Goal: Task Accomplishment & Management: Manage account settings

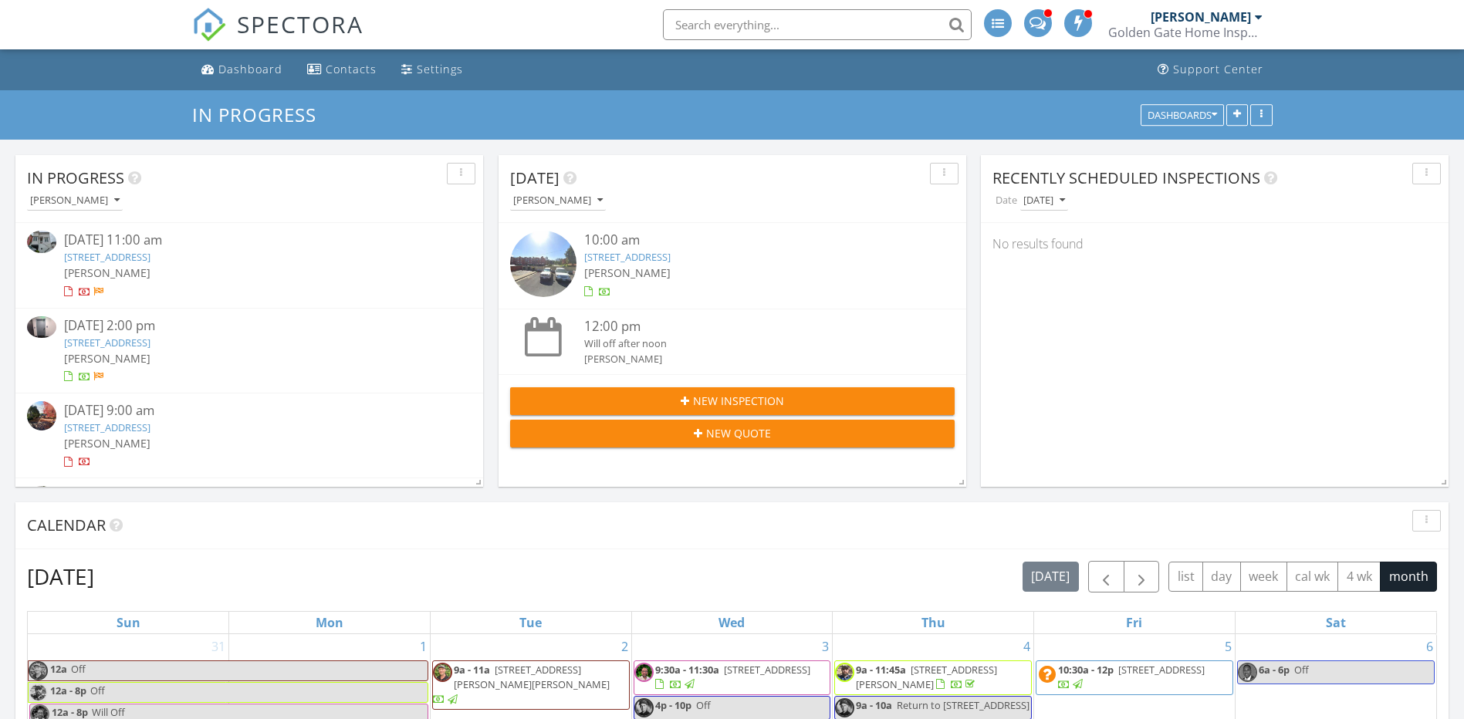
scroll to position [1506, 1488]
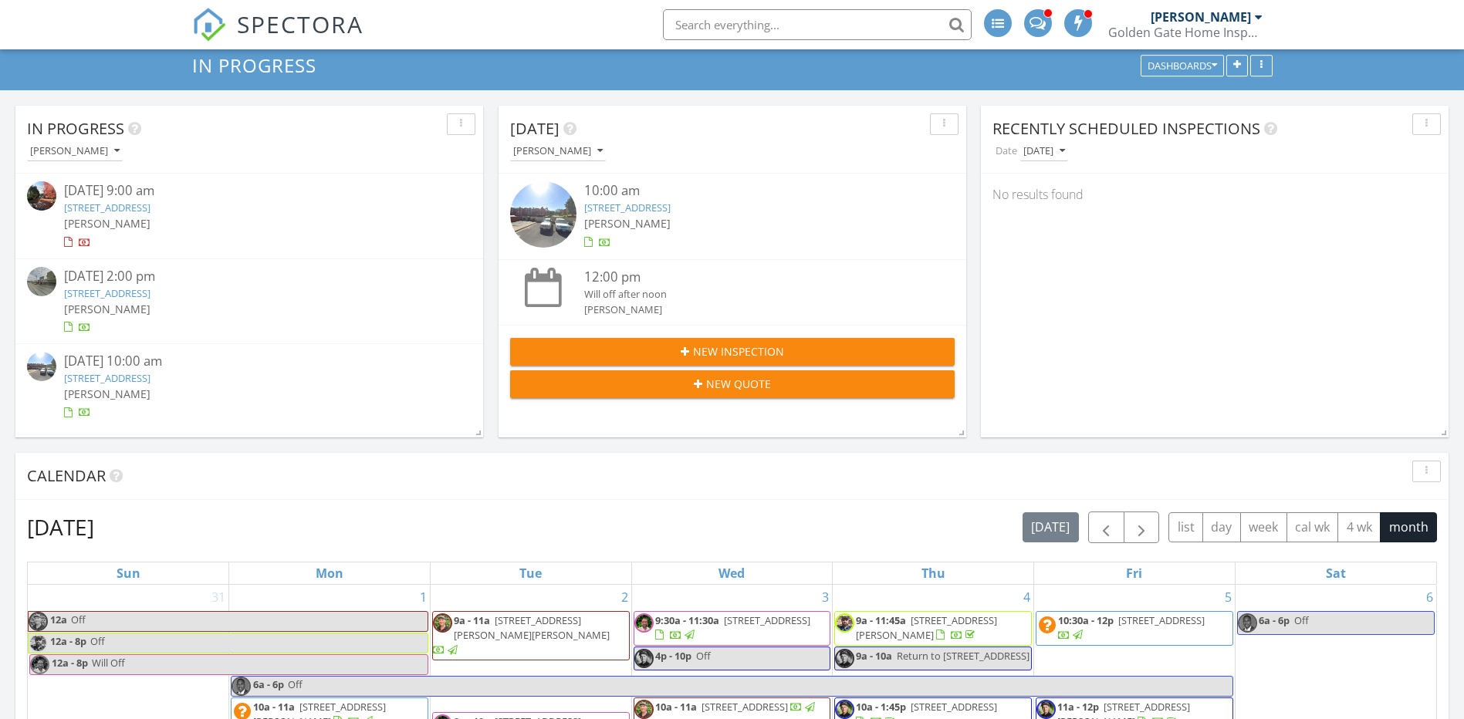
scroll to position [77, 0]
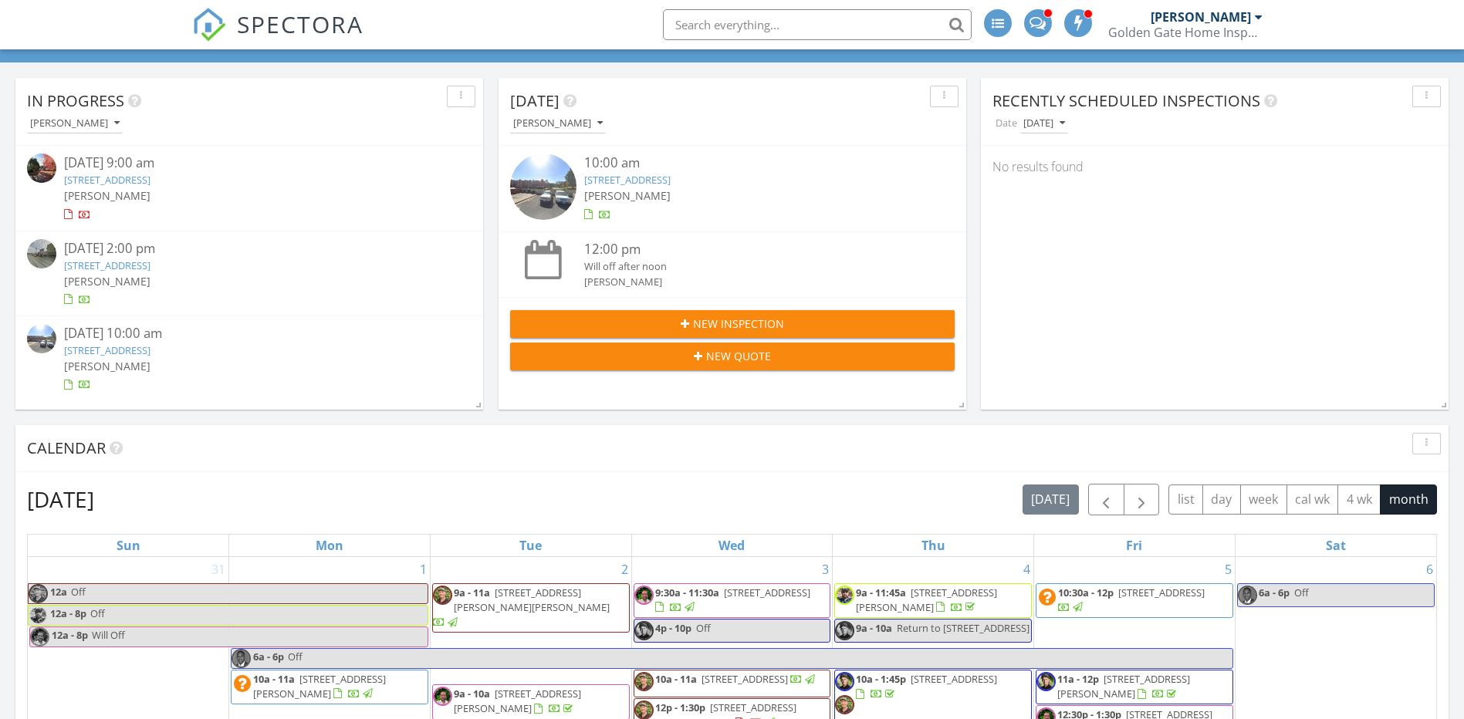
click at [150, 264] on link "1378 30th Ave, San Francisco, CA 94122" at bounding box center [107, 266] width 86 height 14
